Goal: Transaction & Acquisition: Purchase product/service

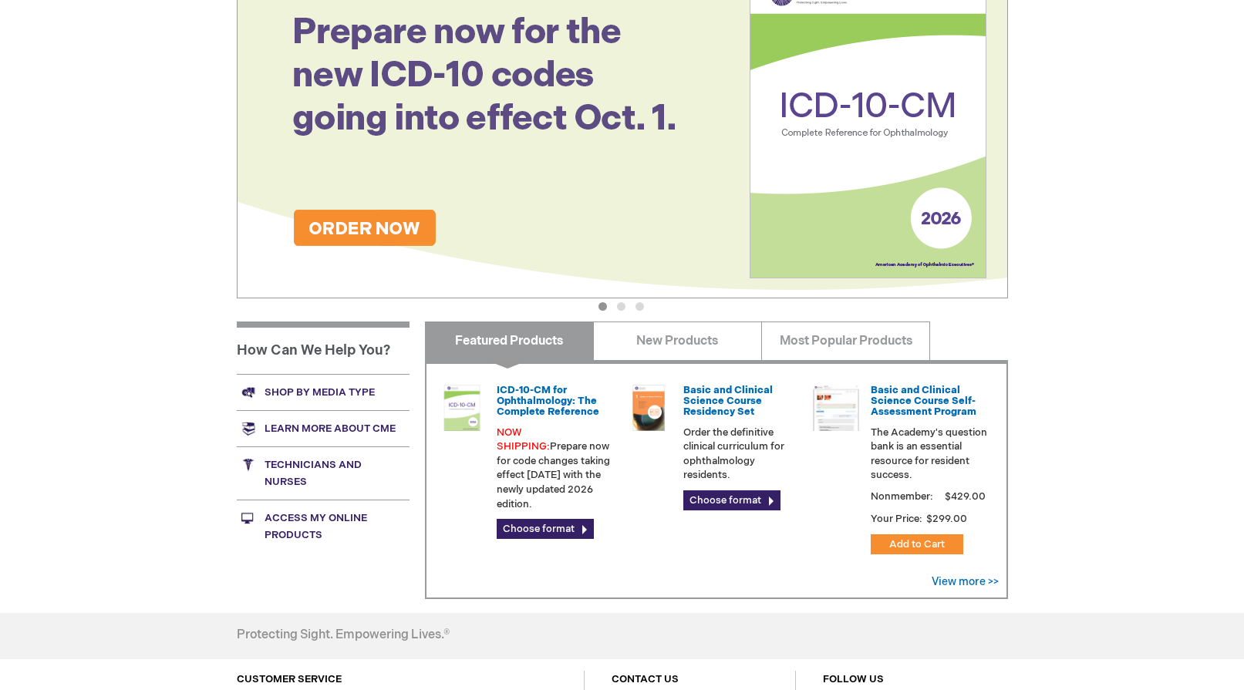
scroll to position [231, 0]
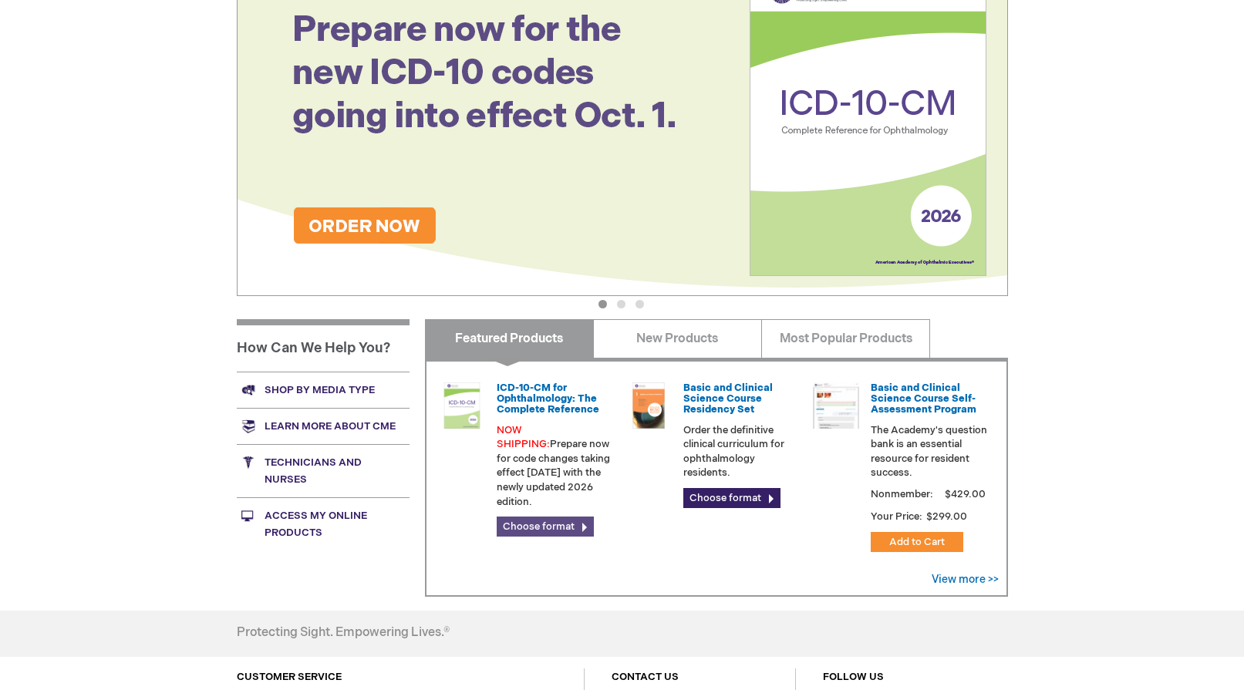
click at [551, 517] on link "Choose format" at bounding box center [545, 527] width 97 height 20
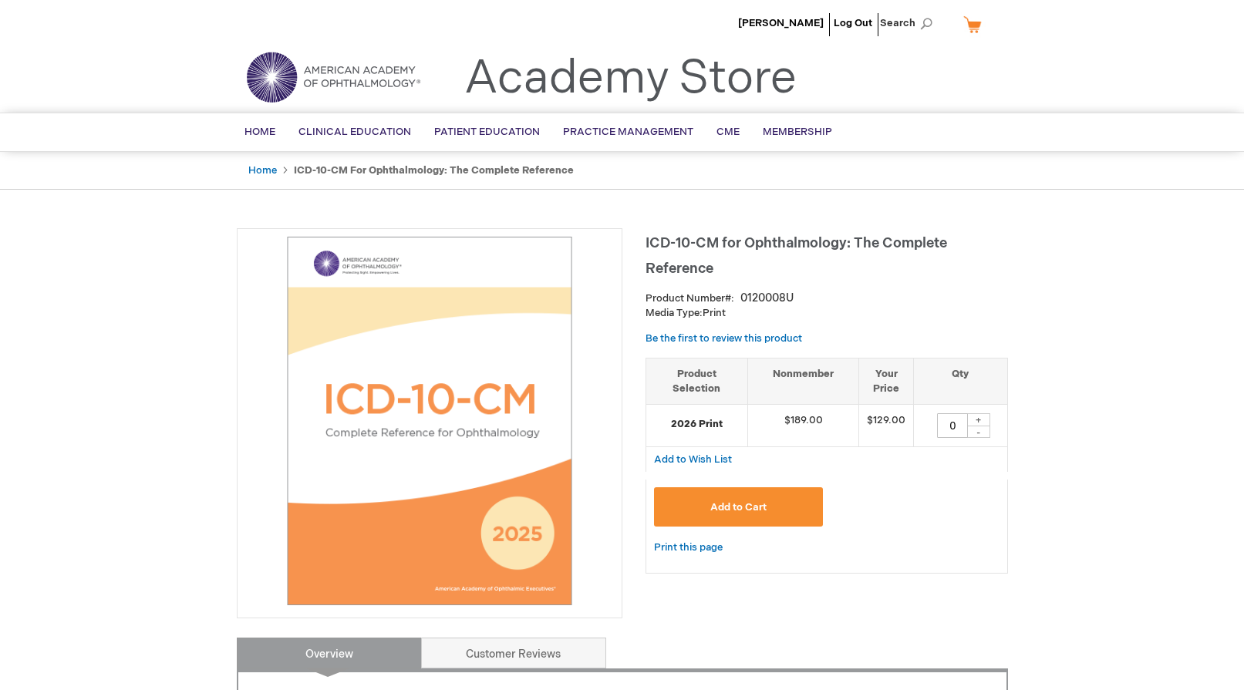
drag, startPoint x: 984, startPoint y: 418, endPoint x: 970, endPoint y: 429, distance: 17.6
click at [984, 419] on div "+" at bounding box center [978, 419] width 23 height 13
type input "1"
click at [756, 509] on span "Add to Cart" at bounding box center [738, 507] width 56 height 12
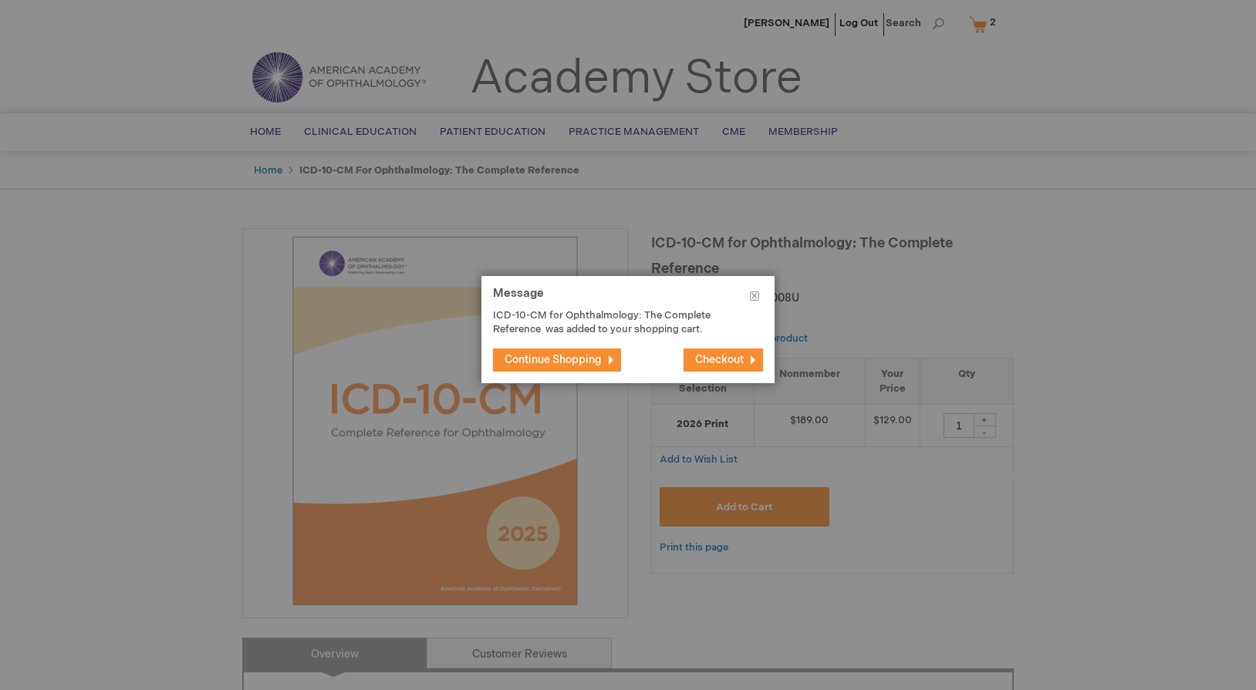
click at [696, 355] on span "Checkout" at bounding box center [719, 359] width 49 height 13
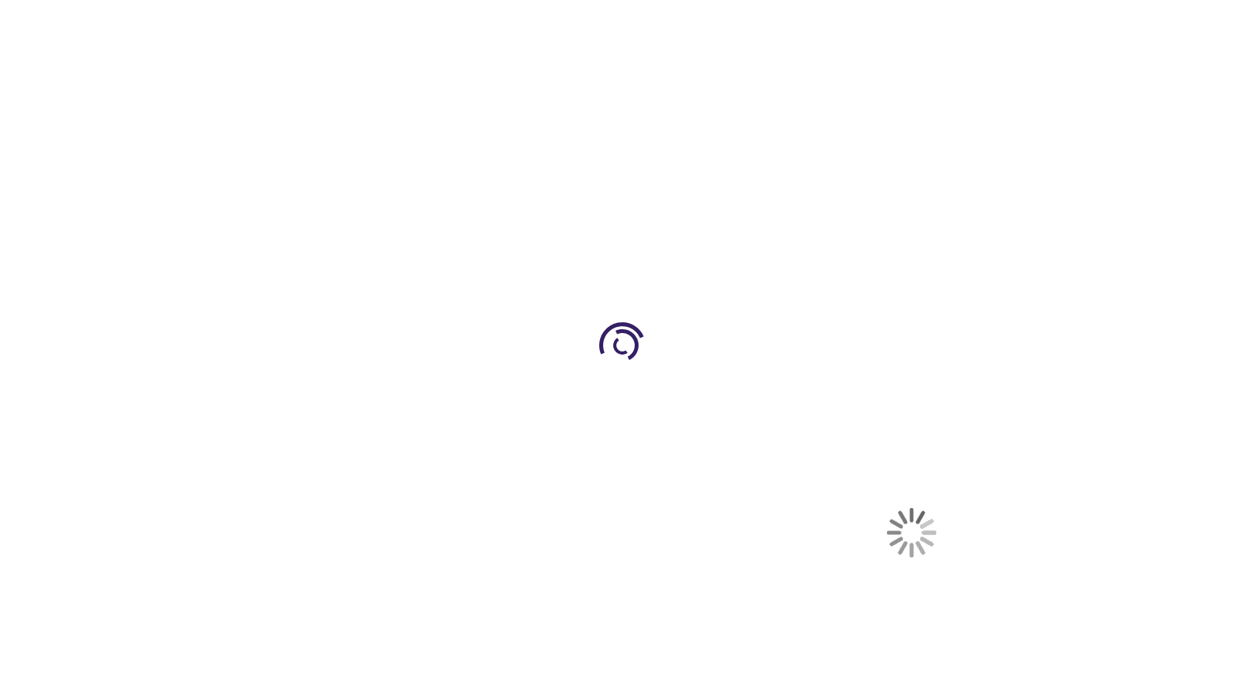
select select "US"
select select "25"
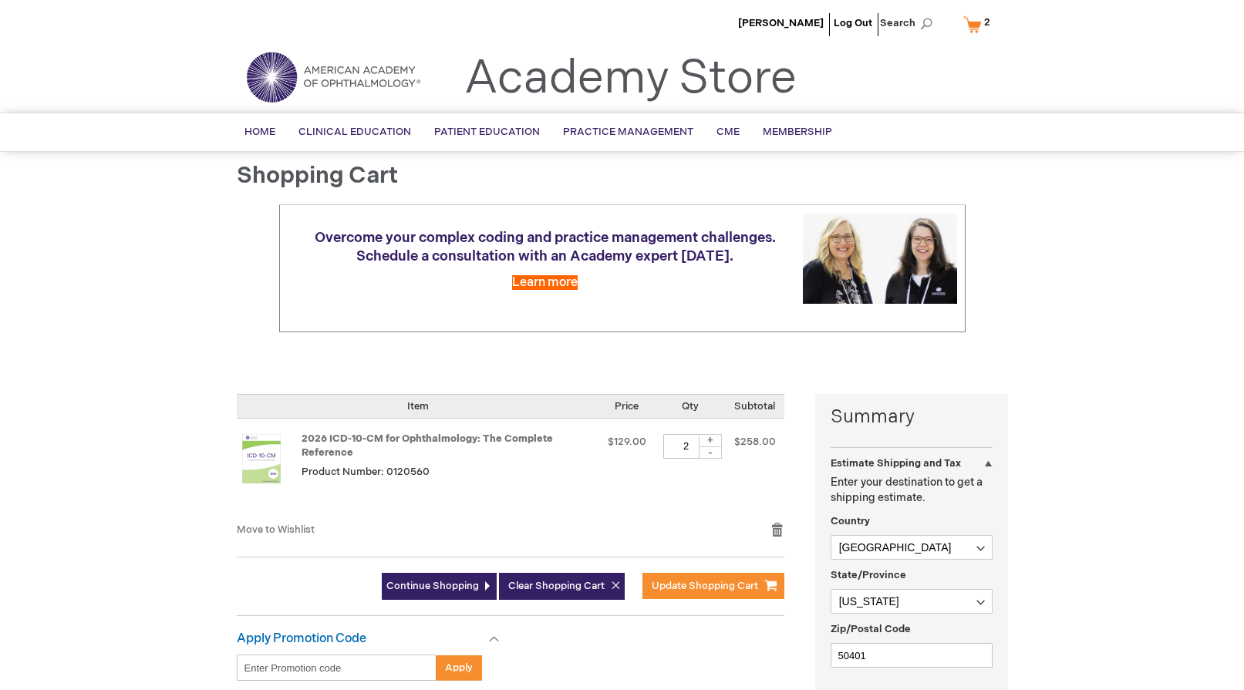
click at [717, 453] on div "-" at bounding box center [710, 453] width 23 height 12
type input "1"
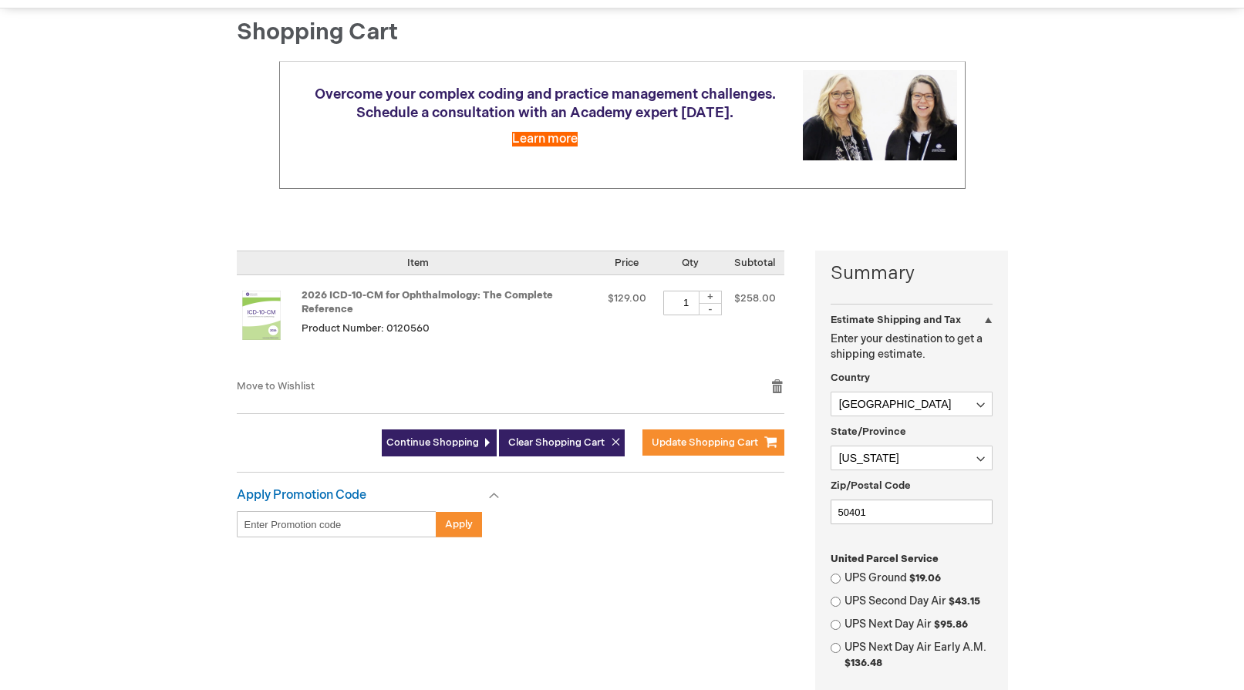
scroll to position [154, 0]
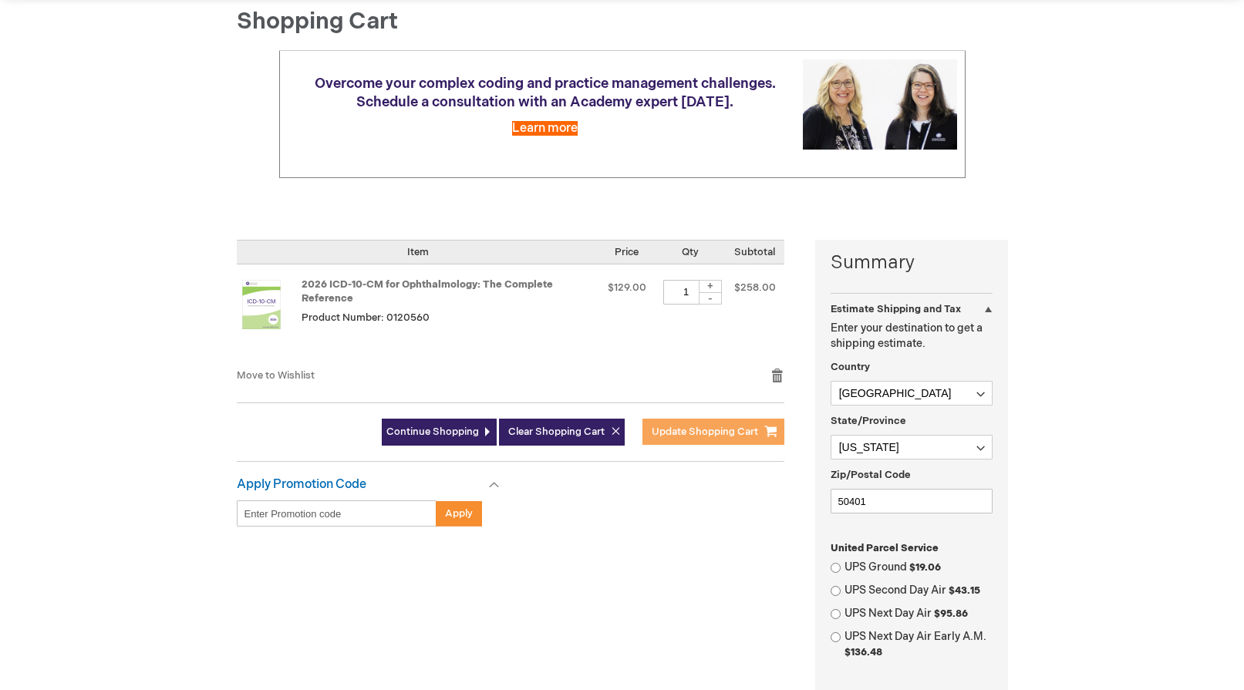
click at [750, 431] on span "Update Shopping Cart" at bounding box center [705, 432] width 106 height 12
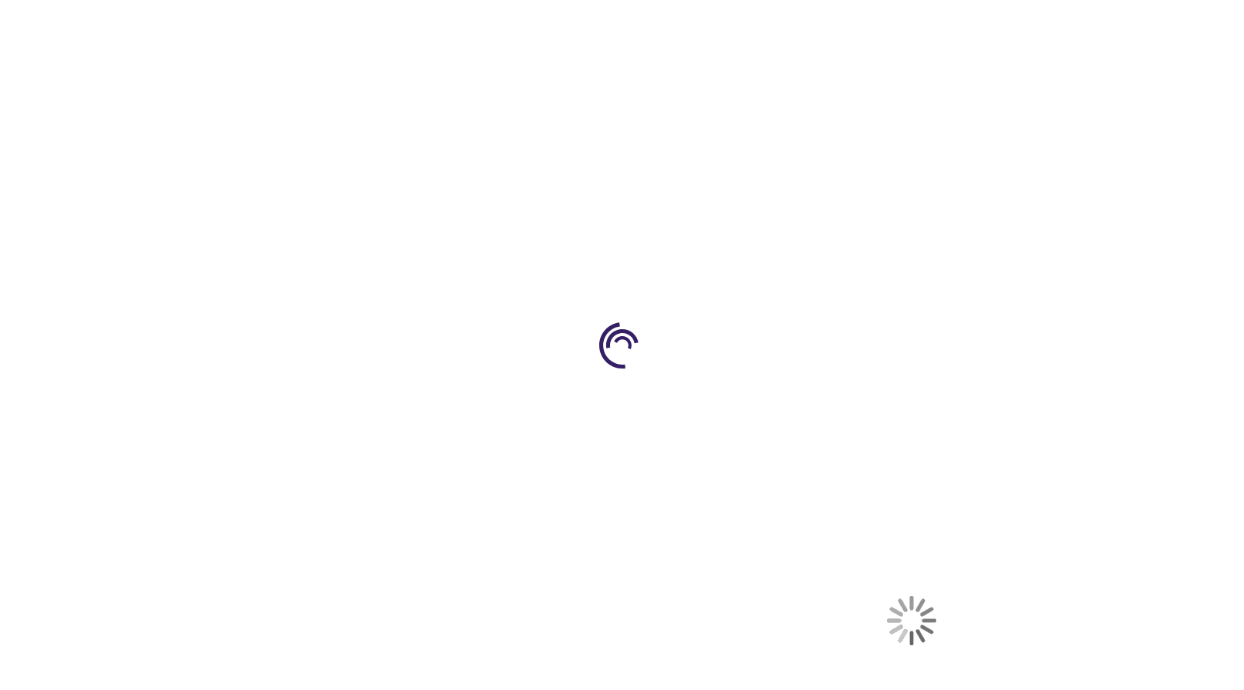
select select "US"
select select "25"
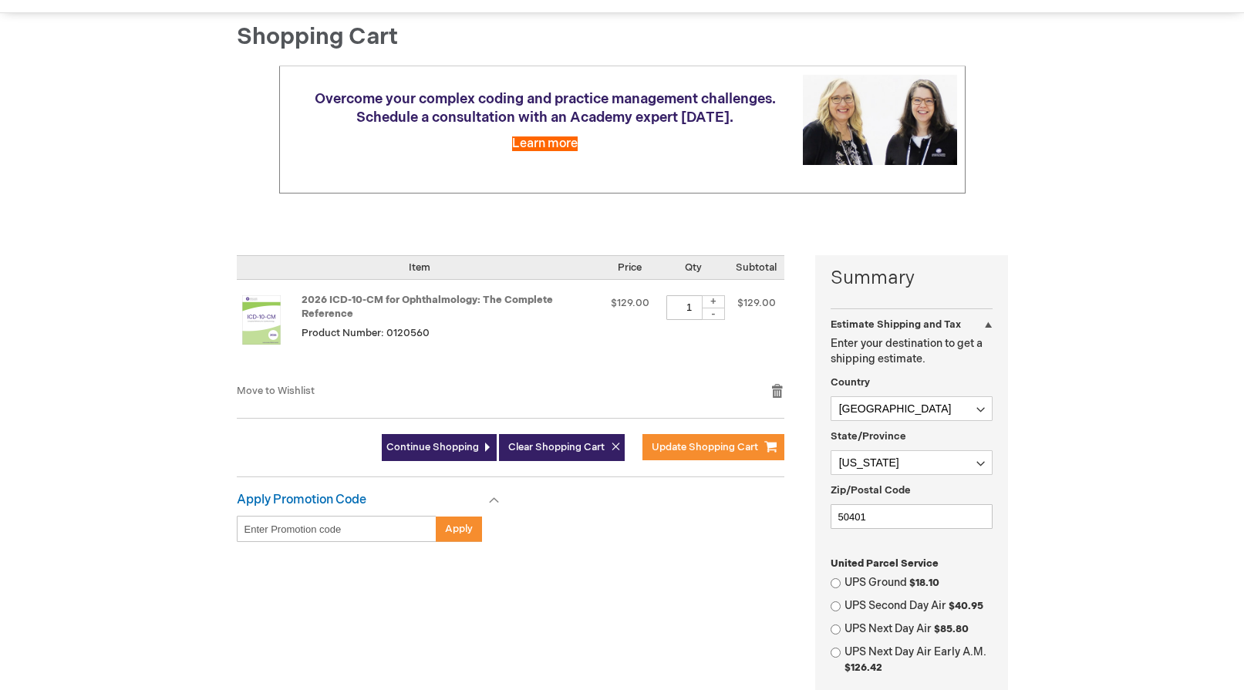
scroll to position [154, 0]
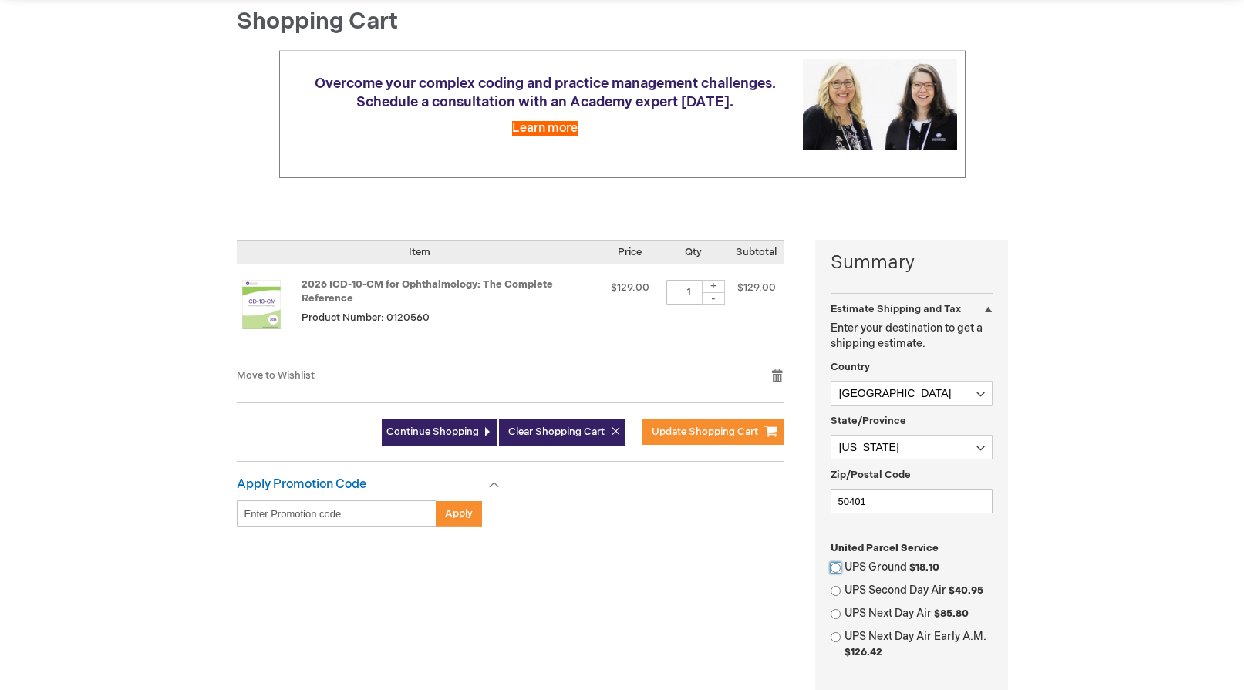
click at [834, 568] on input "UPS Ground $18.10" at bounding box center [836, 568] width 10 height 10
radio input "true"
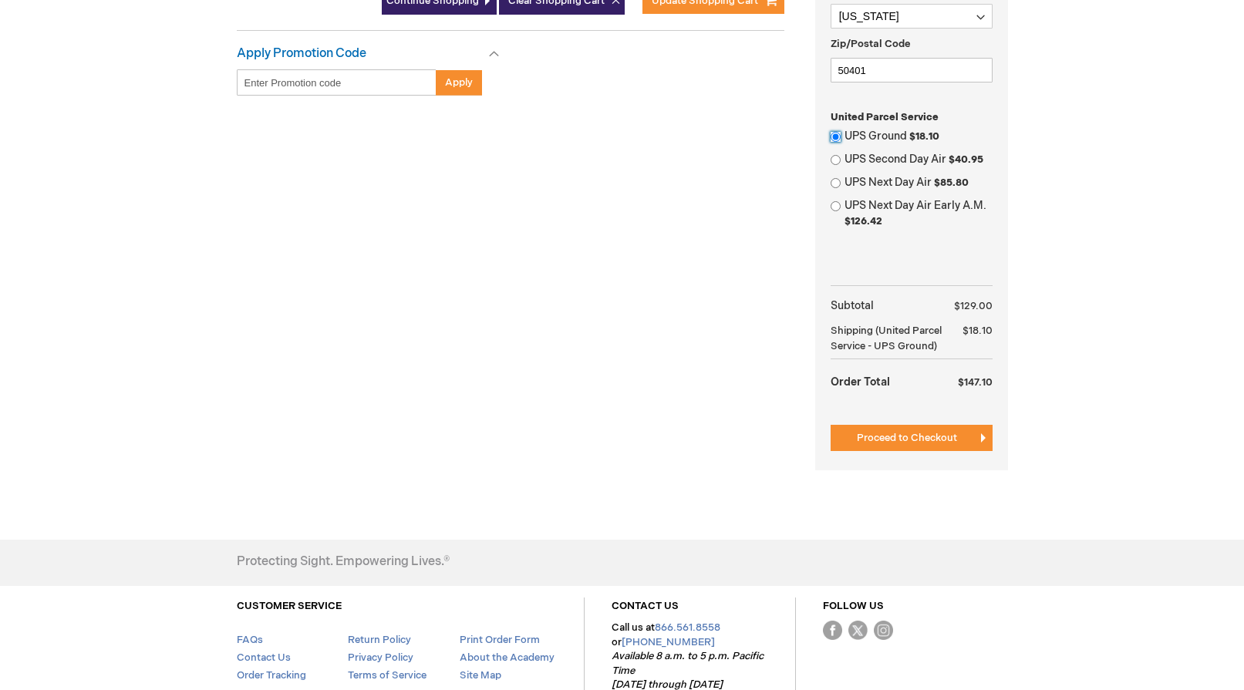
scroll to position [617, 0]
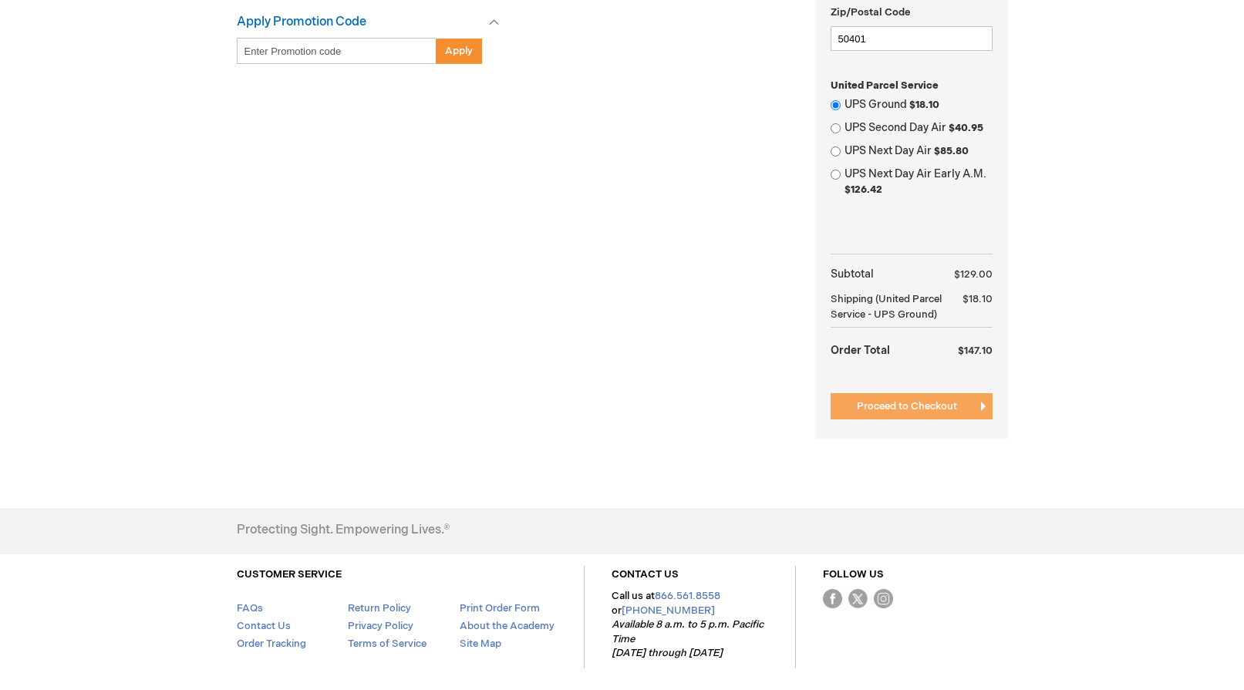
click at [934, 408] on span "Proceed to Checkout" at bounding box center [907, 406] width 100 height 12
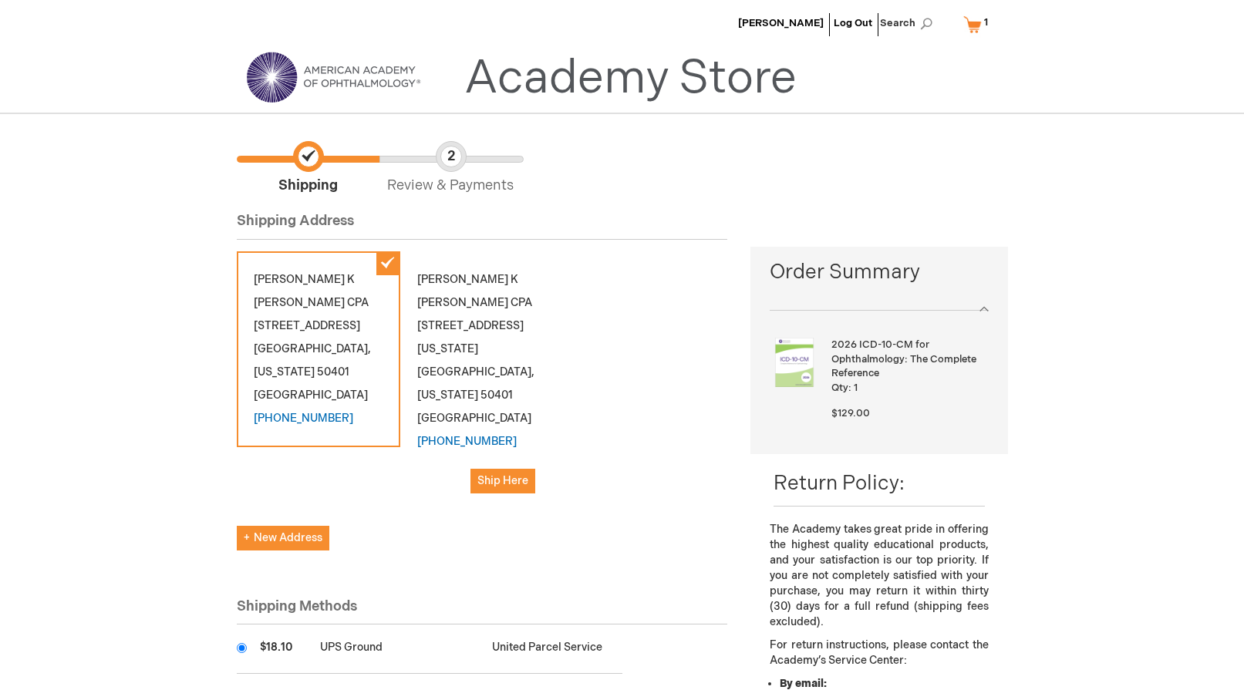
click at [289, 356] on div "Susan K Kline CPA 3121 4th Street SW Mason City , Iowa 50401 United States (641…" at bounding box center [319, 349] width 164 height 196
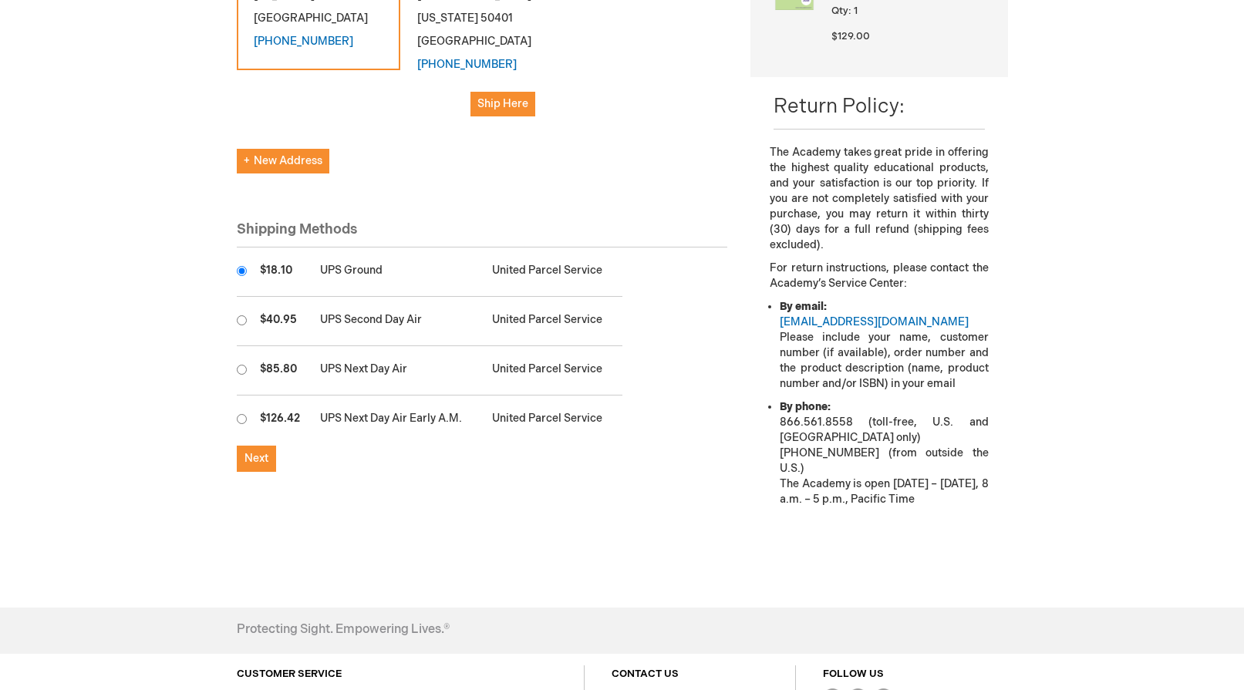
scroll to position [386, 0]
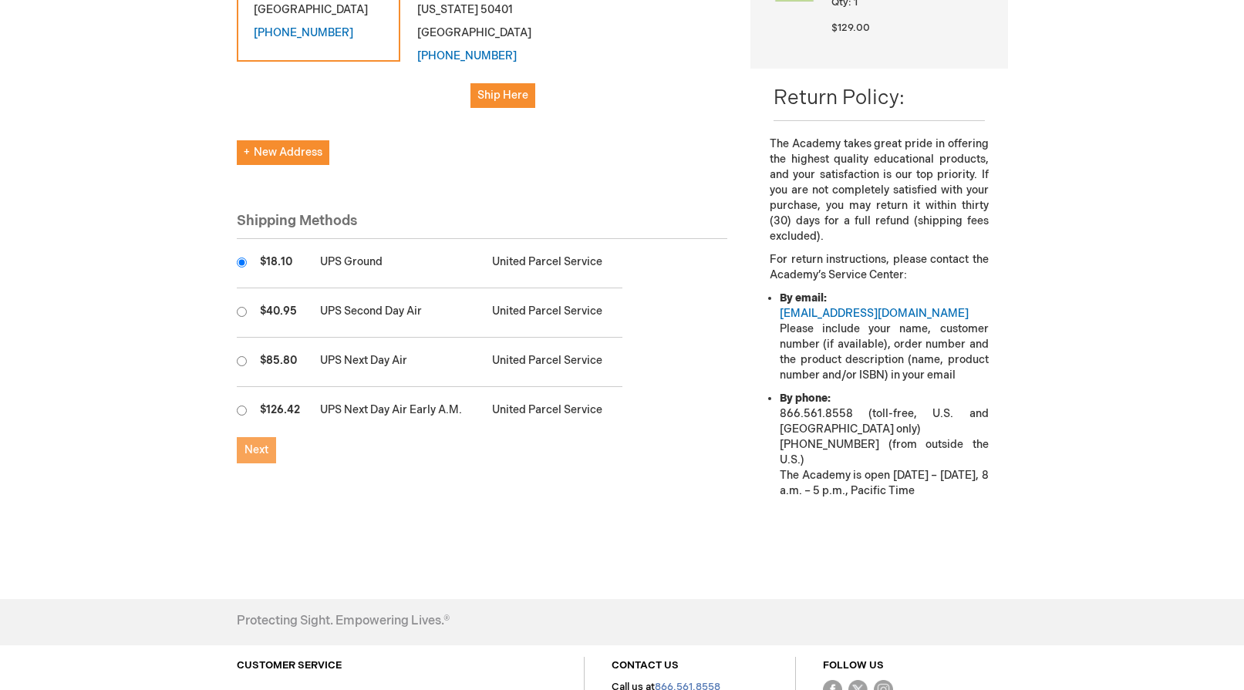
click at [248, 444] on span "Next" at bounding box center [257, 450] width 24 height 13
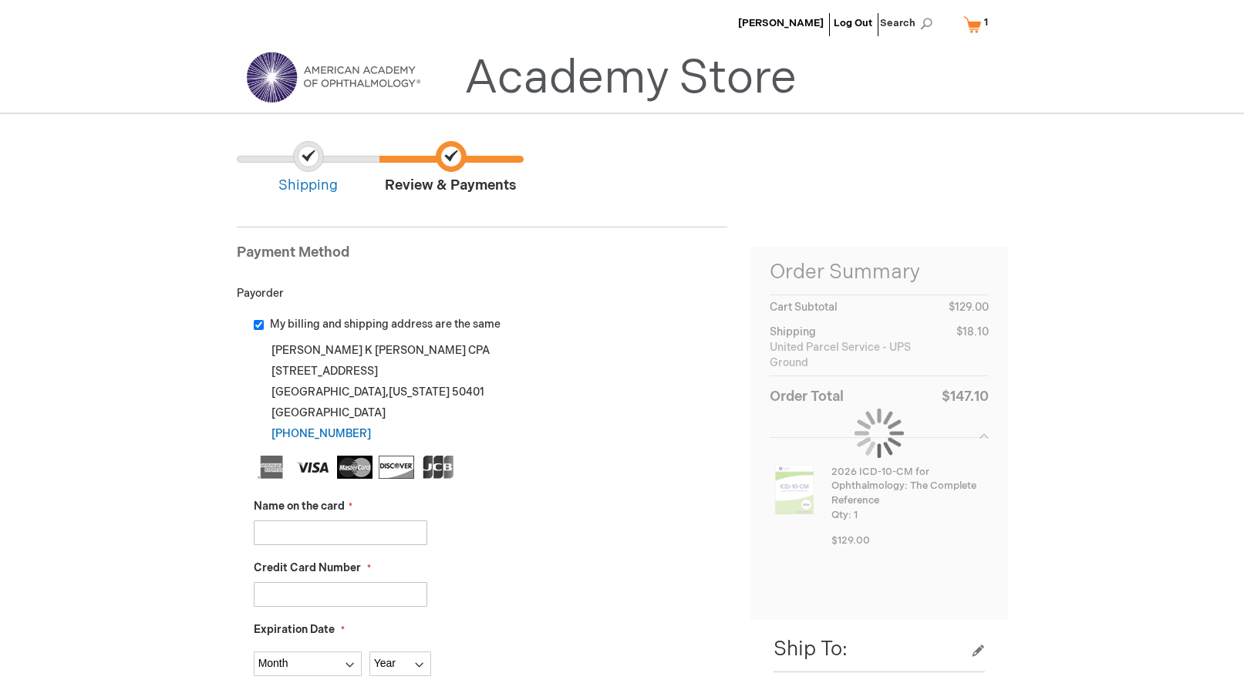
click at [390, 535] on input "Name on the card" at bounding box center [341, 533] width 174 height 25
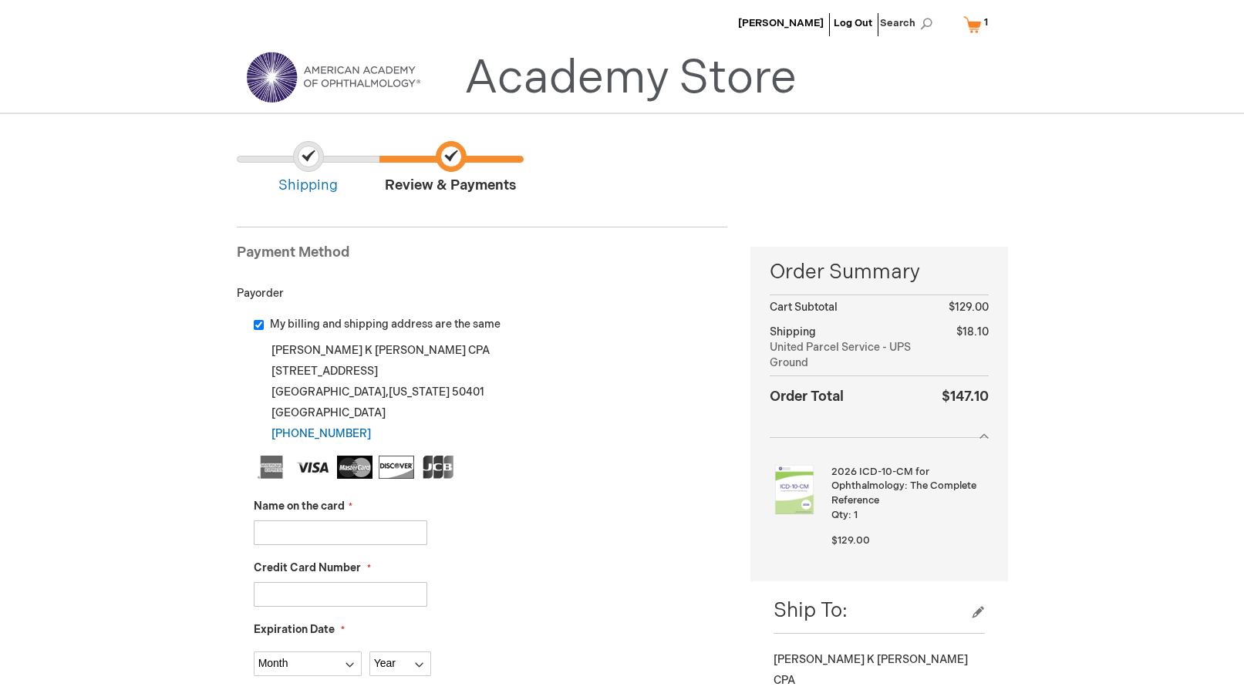
type input "[PERSON_NAME]"
type input "5243631209216843"
select select "9"
select select "2029"
type input "138"
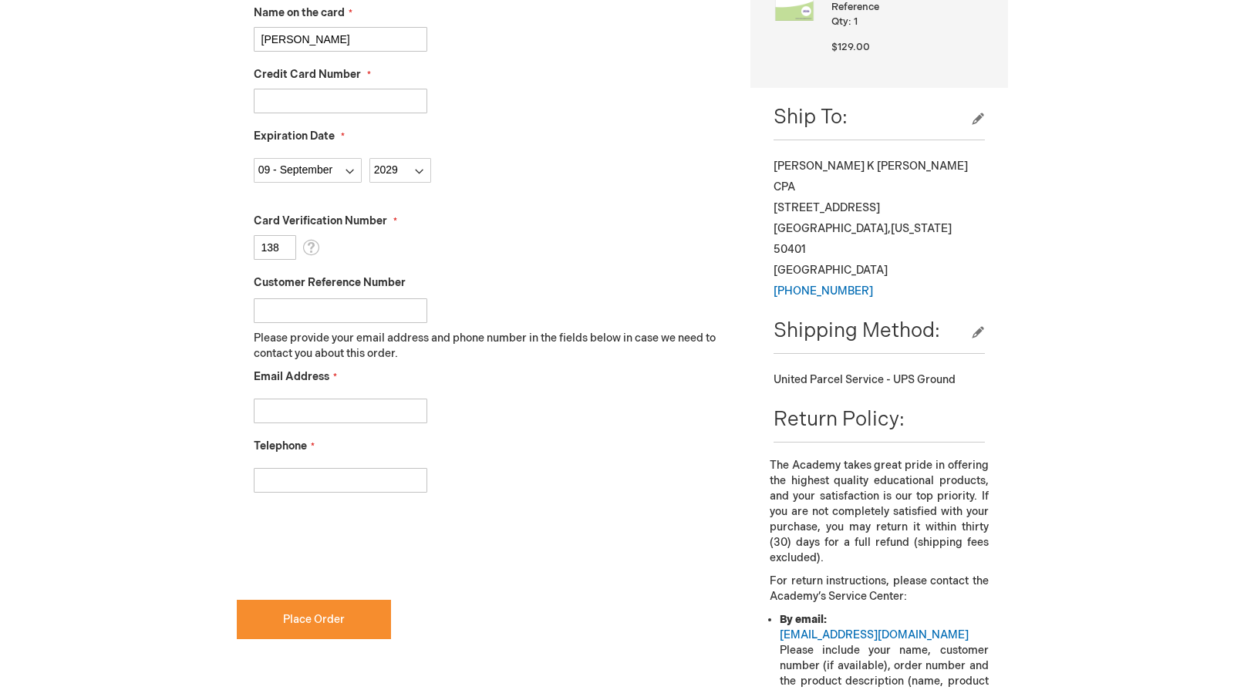
scroll to position [540, 0]
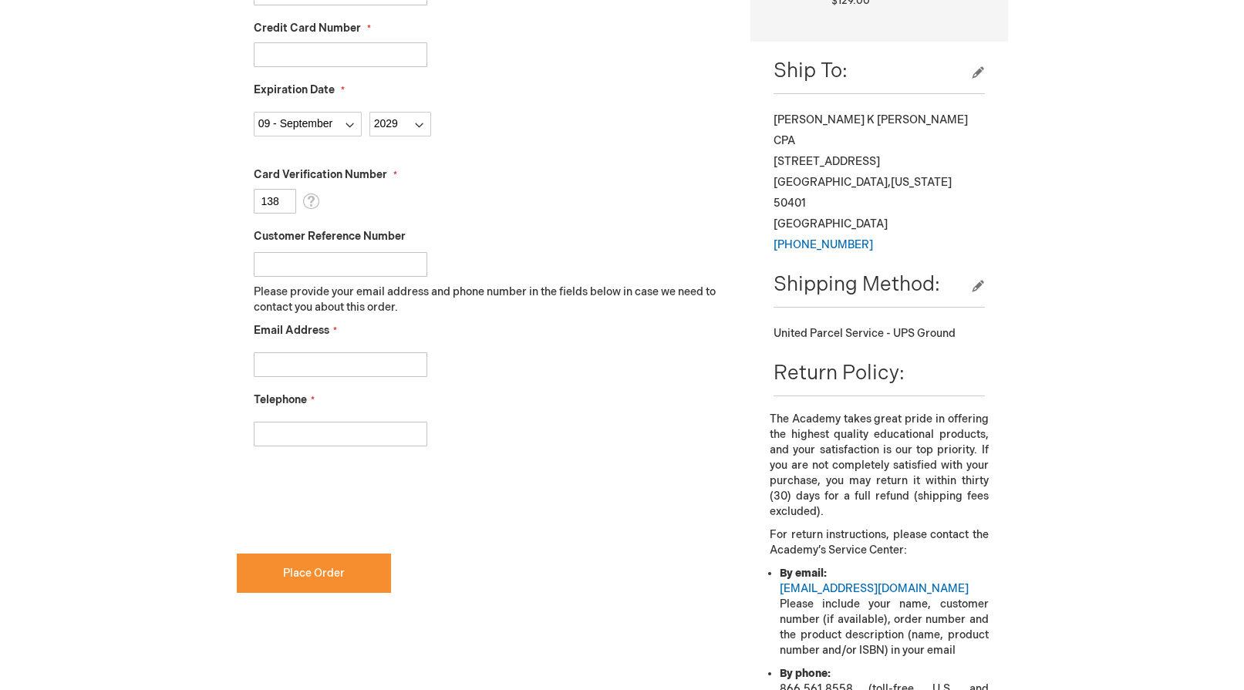
checkbox input "true"
click at [285, 360] on input "Email Address" at bounding box center [341, 365] width 174 height 25
type input "skline@nieye.com"
type input "6414500206"
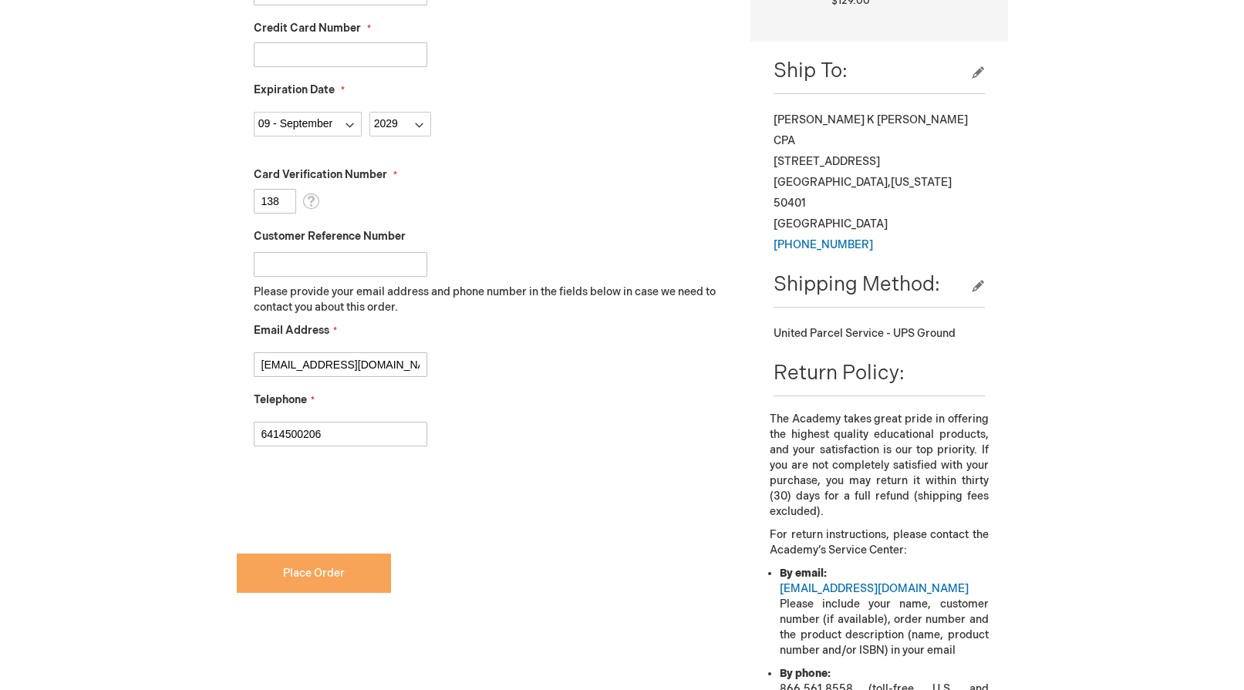
click at [299, 577] on span "Place Order" at bounding box center [314, 573] width 62 height 13
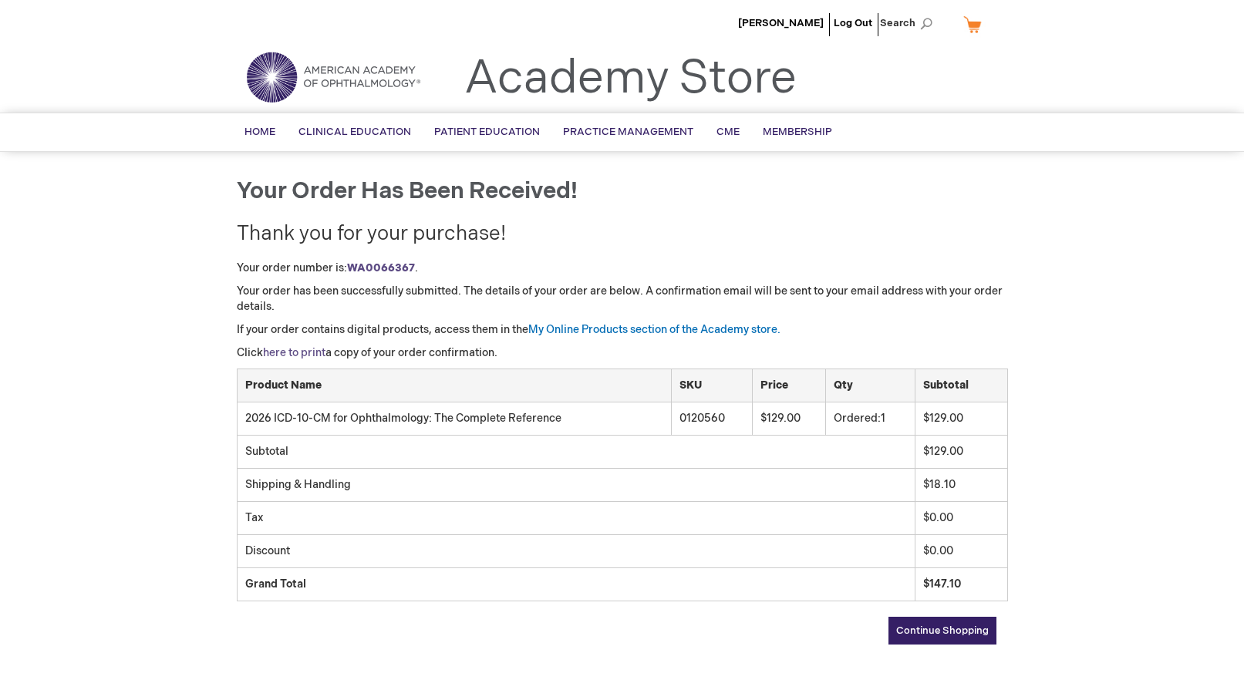
click at [296, 352] on link "here to print" at bounding box center [294, 352] width 62 height 13
